Goal: Navigation & Orientation: Find specific page/section

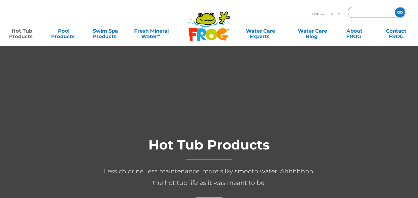
click at [354, 10] on input "Zip Code Form" at bounding box center [370, 13] width 37 height 8
click at [360, 13] on input "977" at bounding box center [370, 13] width 37 height 8
type input "97702"
click at [397, 11] on input "GO" at bounding box center [400, 12] width 10 height 10
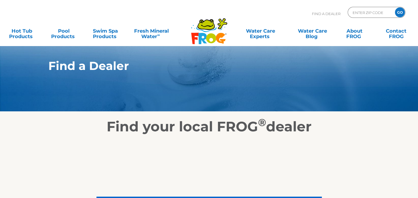
click at [401, 11] on input "GO" at bounding box center [400, 12] width 10 height 10
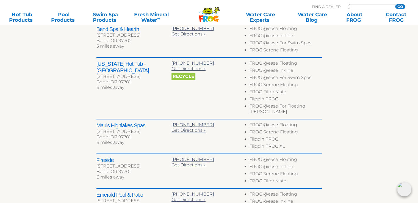
scroll to position [222, 0]
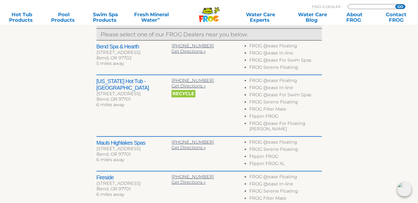
type input "ENTER ZIP CODE"
click at [101, 174] on h2 "Fireside" at bounding box center [133, 177] width 75 height 7
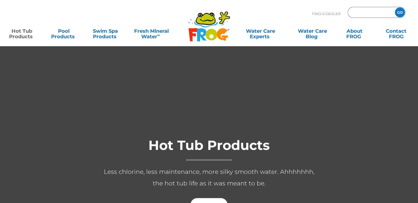
click at [360, 13] on input "Zip Code Form" at bounding box center [370, 13] width 37 height 8
type input "97702"
click at [399, 12] on input "GO" at bounding box center [400, 12] width 10 height 10
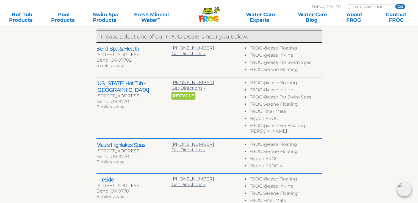
scroll to position [194, 0]
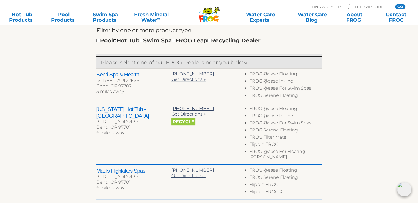
click at [116, 40] on input "checkbox" at bounding box center [115, 41] width 4 height 4
checkbox input "true"
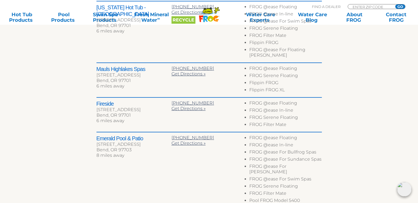
scroll to position [307, 0]
